Goal: Task Accomplishment & Management: Manage account settings

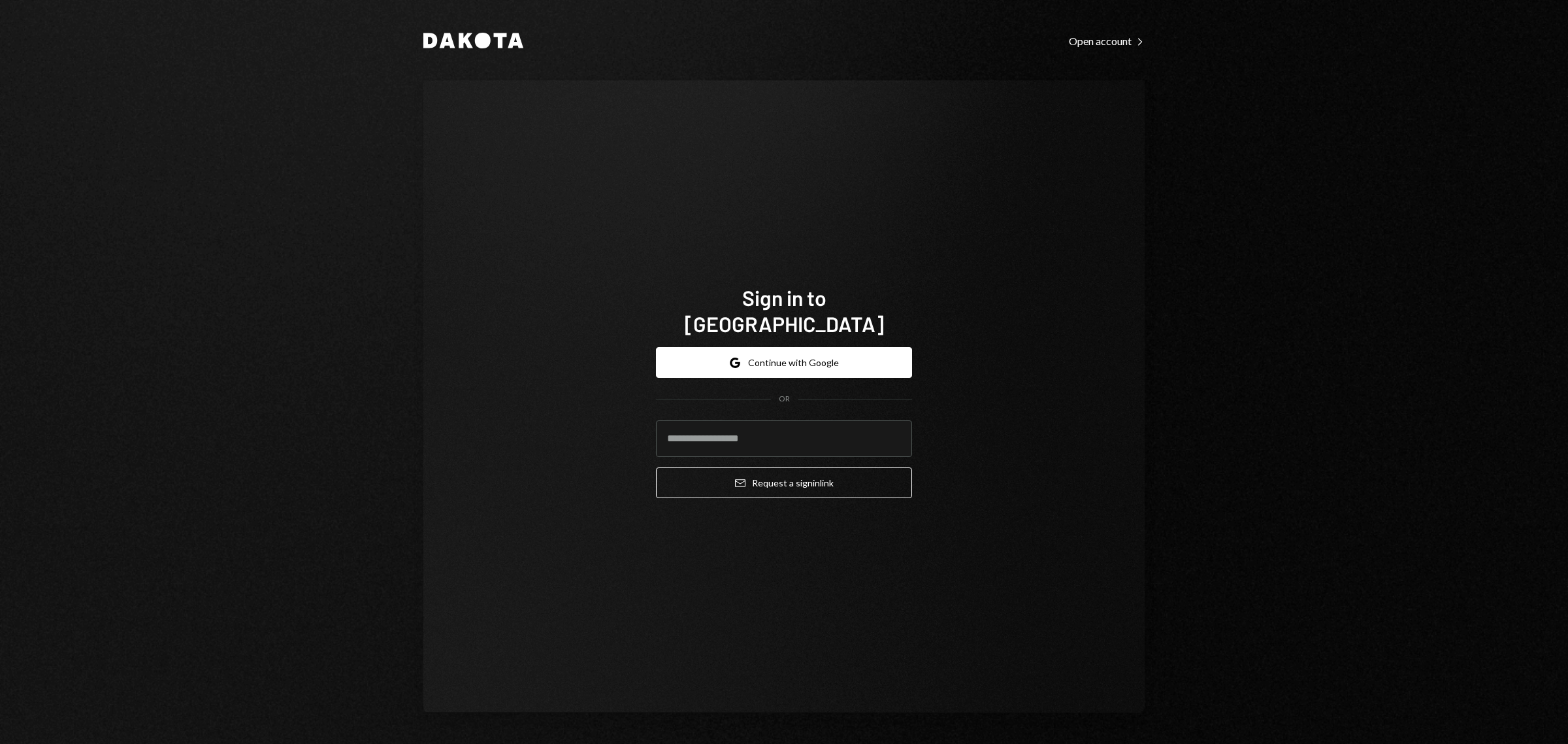
type input "**********"
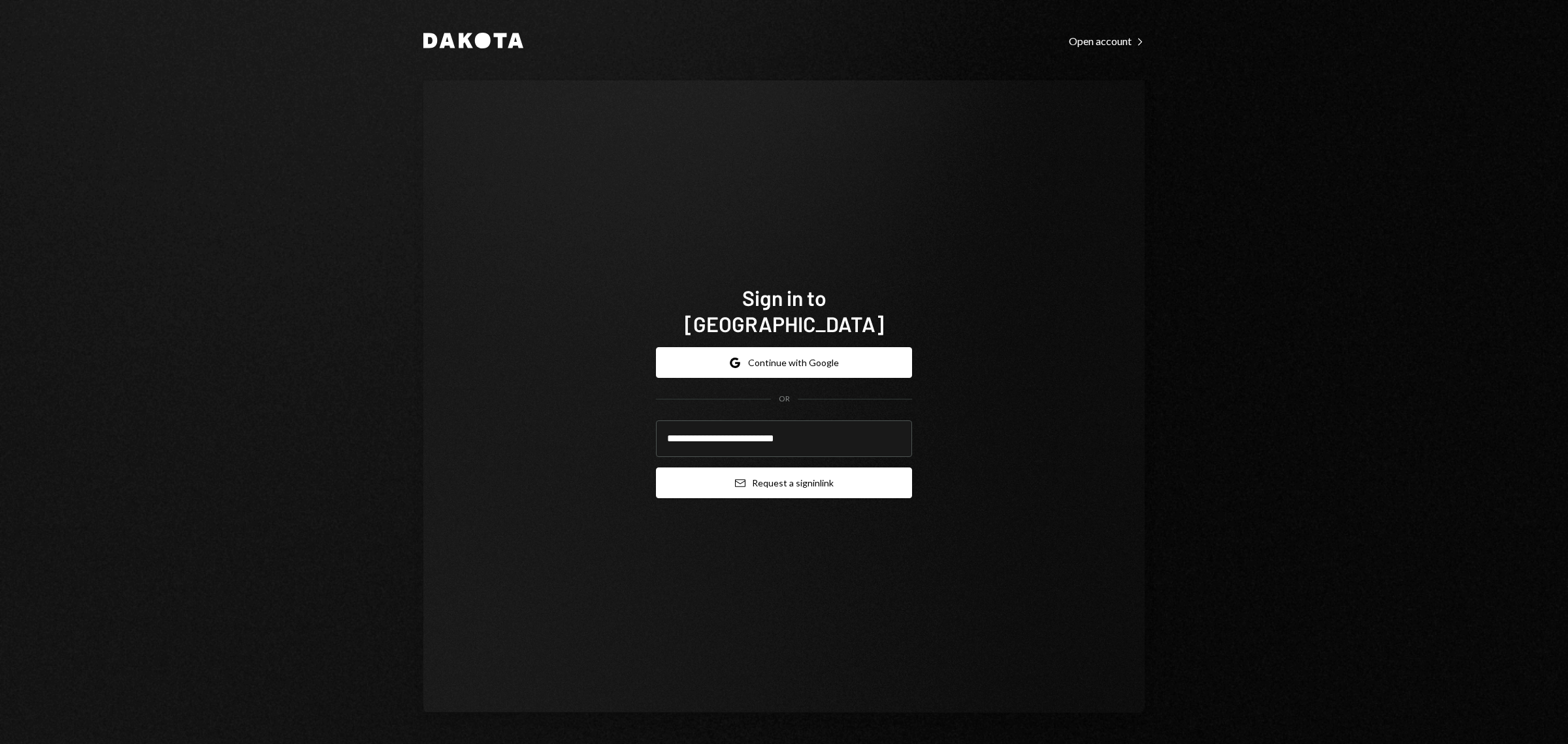
click at [824, 484] on button "Email Request a sign in link" at bounding box center [784, 483] width 256 height 31
